Goal: Find specific page/section: Find specific page/section

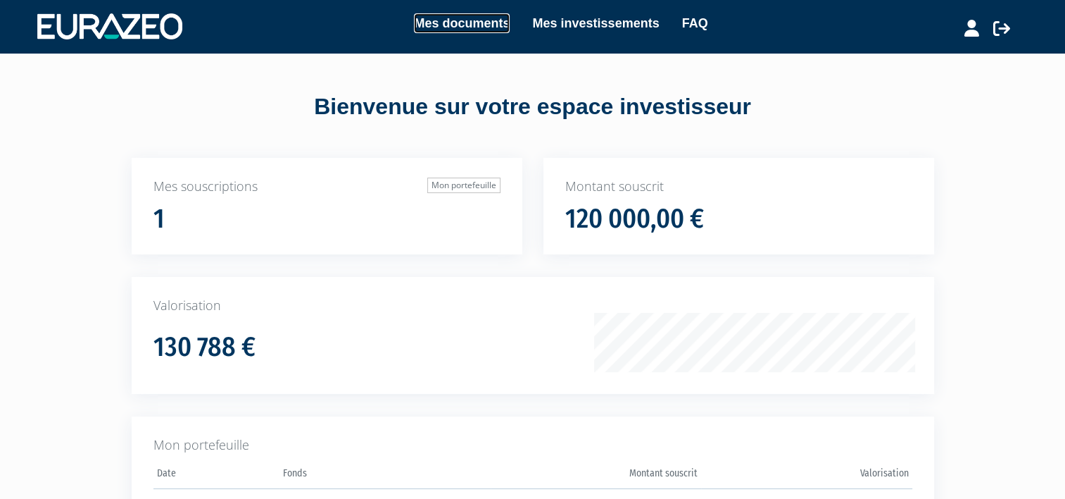
click at [471, 19] on link "Mes documents" at bounding box center [462, 23] width 96 height 20
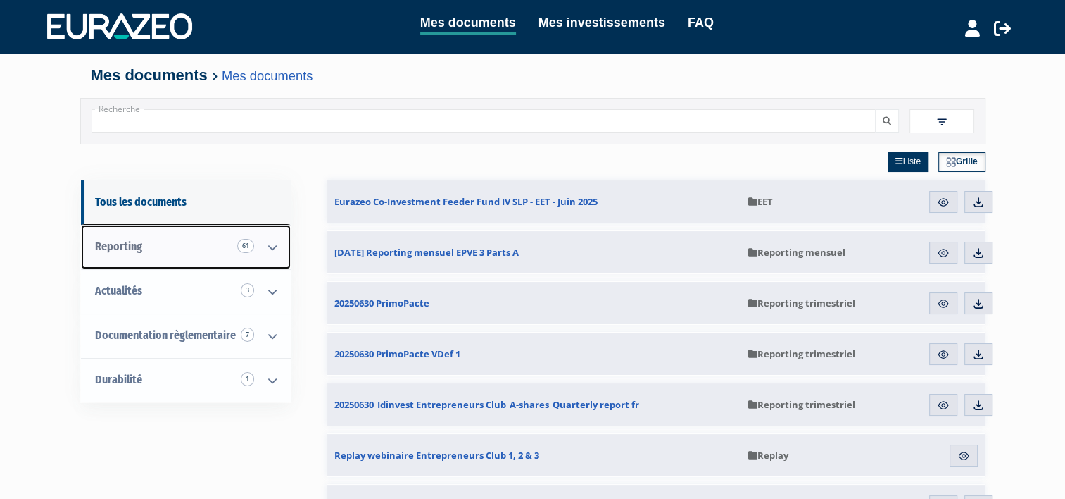
click at [275, 244] on icon at bounding box center [272, 247] width 37 height 44
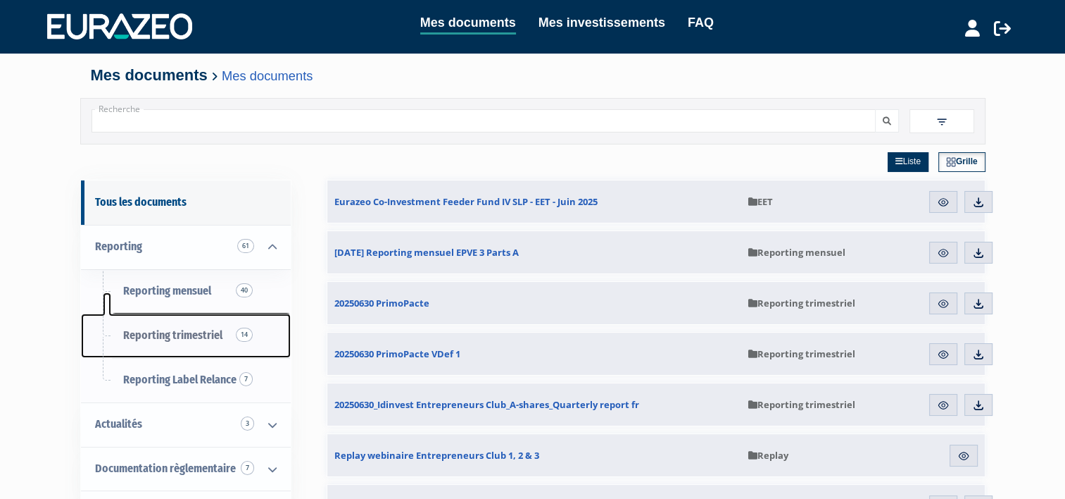
click at [211, 337] on span "Reporting trimestriel 14" at bounding box center [172, 334] width 99 height 13
